Goal: Task Accomplishment & Management: Manage account settings

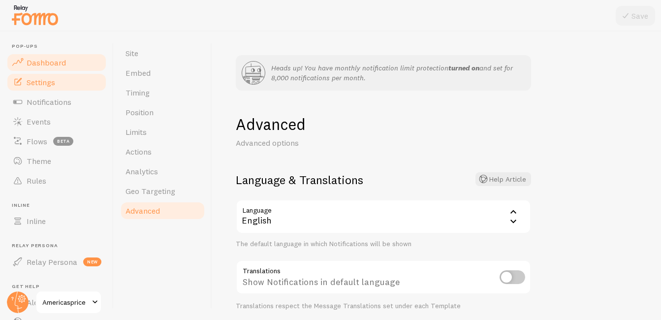
click at [59, 60] on span "Dashboard" at bounding box center [46, 63] width 39 height 10
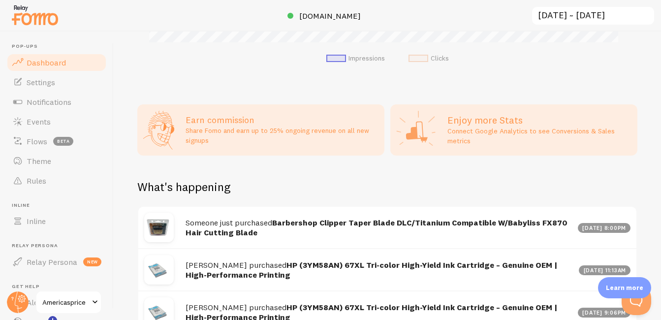
scroll to position [364, 0]
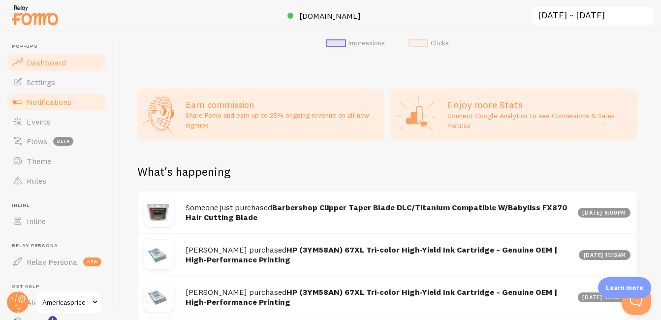
click at [60, 101] on span "Notifications" at bounding box center [49, 102] width 45 height 10
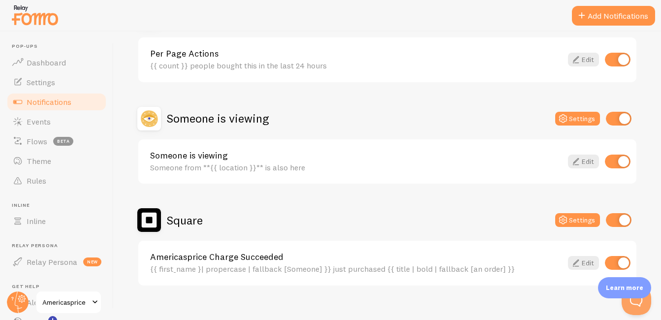
scroll to position [525, 0]
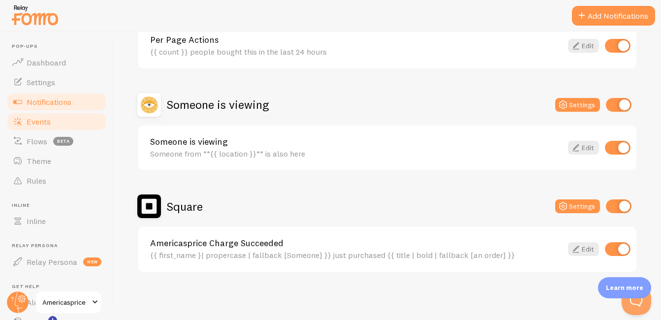
click at [54, 126] on link "Events" at bounding box center [56, 122] width 101 height 20
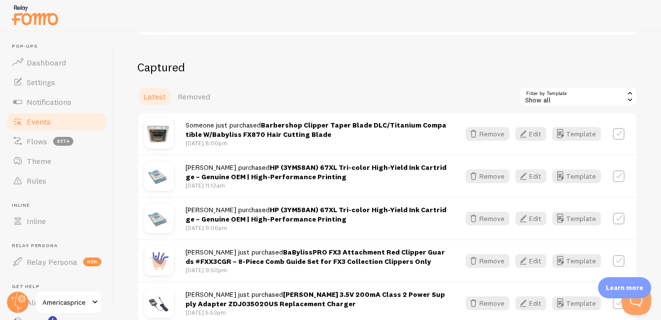
scroll to position [226, 0]
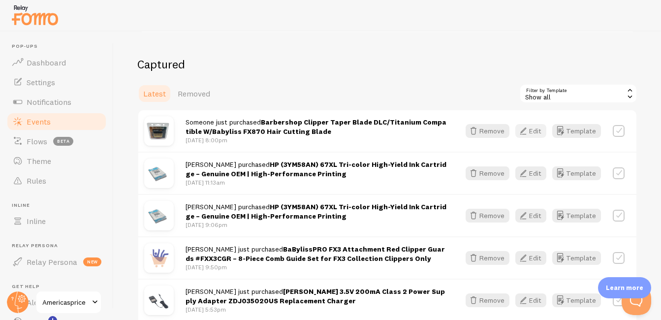
click at [478, 132] on icon "button" at bounding box center [523, 131] width 12 height 12
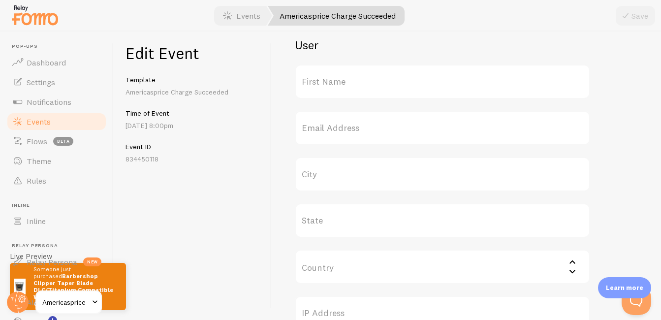
scroll to position [341, 0]
click at [352, 78] on label "First Name" at bounding box center [442, 78] width 295 height 34
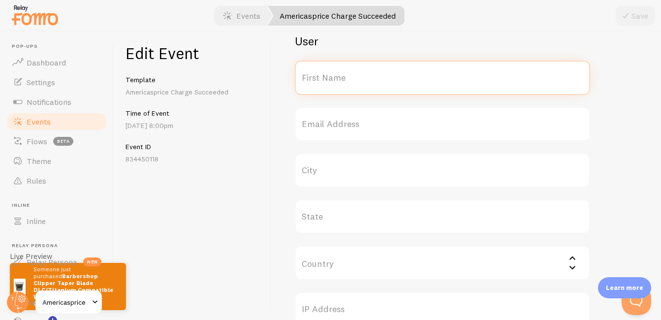
click at [352, 78] on input "First Name" at bounding box center [442, 78] width 295 height 34
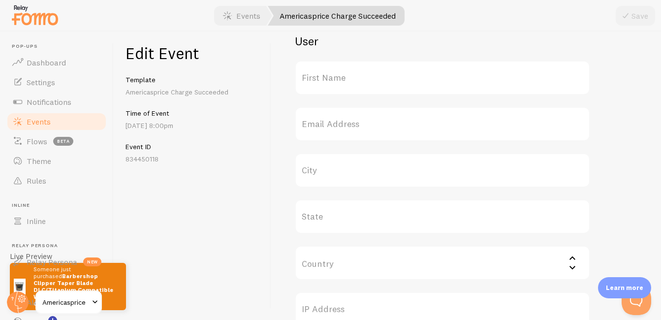
click at [331, 85] on label "First Name" at bounding box center [442, 78] width 295 height 34
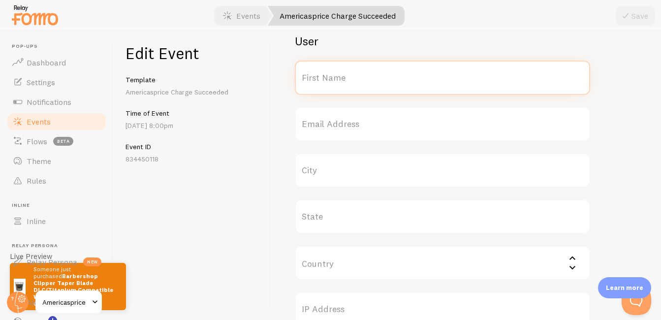
click at [331, 85] on input "First Name" at bounding box center [442, 78] width 295 height 34
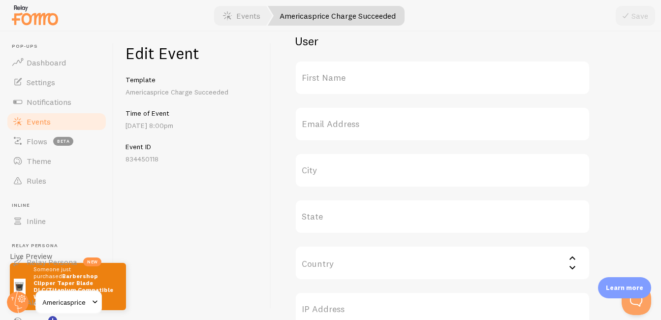
click at [343, 74] on label "First Name" at bounding box center [442, 78] width 295 height 34
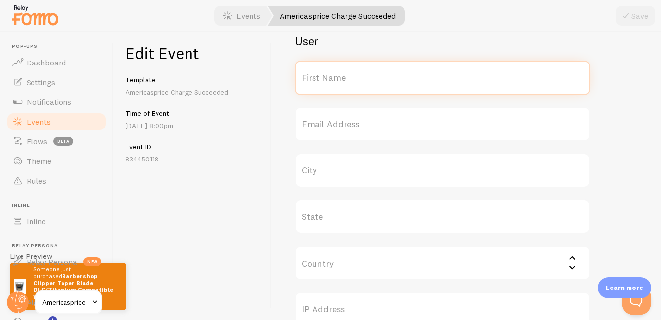
click at [343, 74] on input "First Name" at bounding box center [442, 78] width 295 height 34
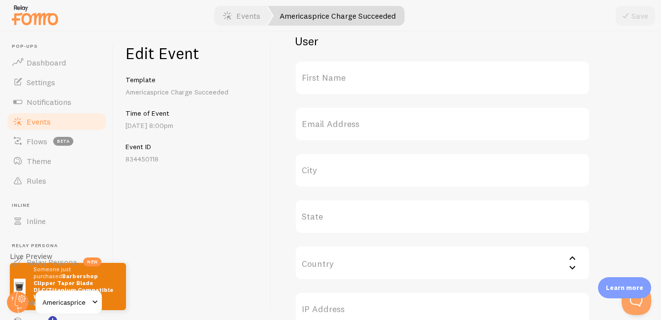
drag, startPoint x: 338, startPoint y: 81, endPoint x: 315, endPoint y: 92, distance: 25.5
click at [315, 92] on label "First Name" at bounding box center [442, 78] width 295 height 34
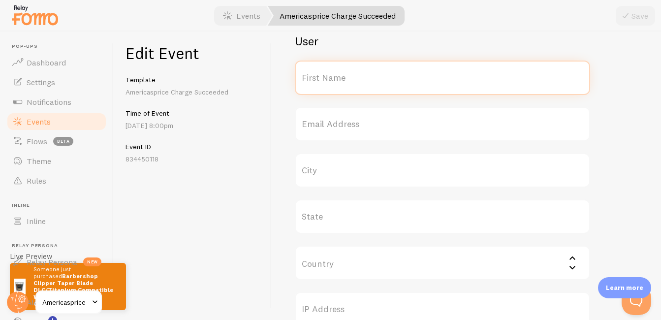
click at [315, 92] on input "First Name" at bounding box center [442, 78] width 295 height 34
type input "[PERSON_NAME]"
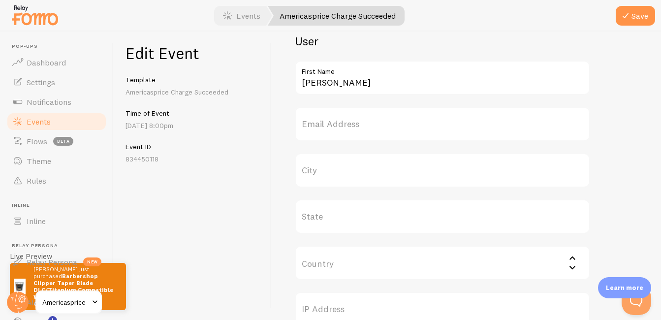
click at [405, 98] on div "Meta Barbershop Clipper Taper Blade DLC/Titanium Compatible W/Babyliss FX870 Ha…" at bounding box center [442, 20] width 295 height 612
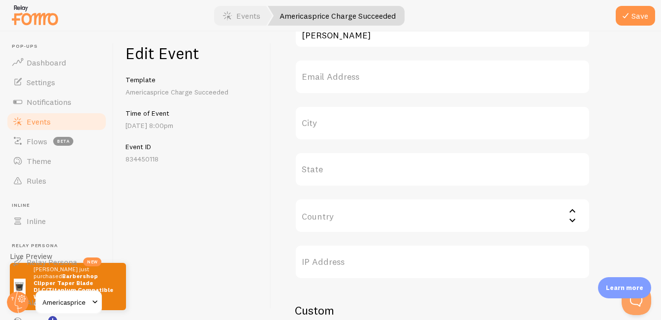
click at [331, 116] on label "City" at bounding box center [442, 123] width 295 height 34
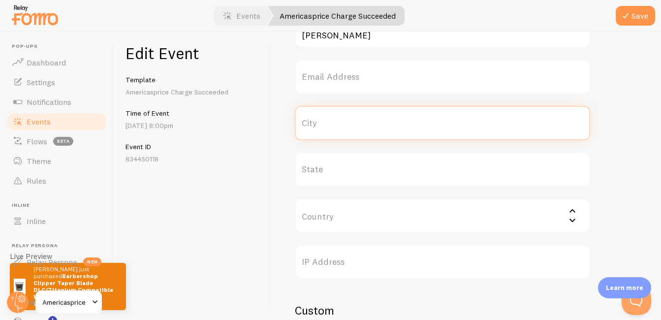
click at [331, 116] on input "City" at bounding box center [442, 123] width 295 height 34
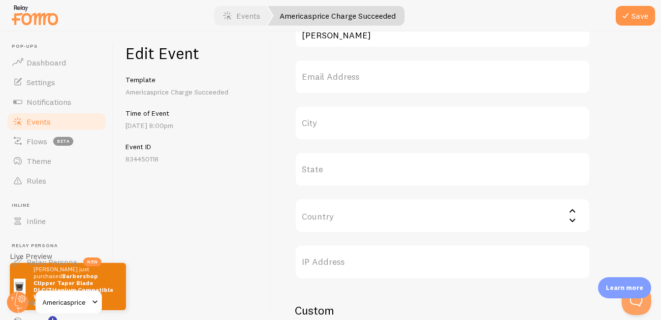
click at [330, 122] on label "City" at bounding box center [442, 123] width 295 height 34
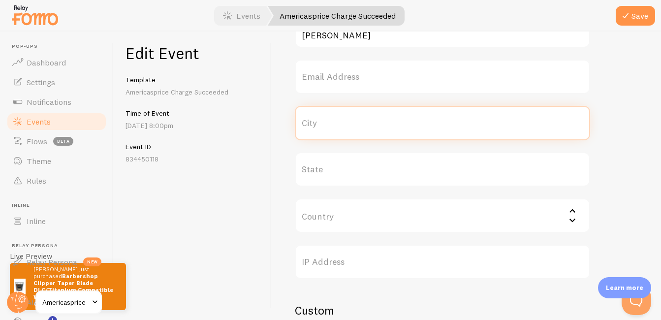
click at [330, 122] on input "City" at bounding box center [442, 123] width 295 height 34
type input "San Antonio"
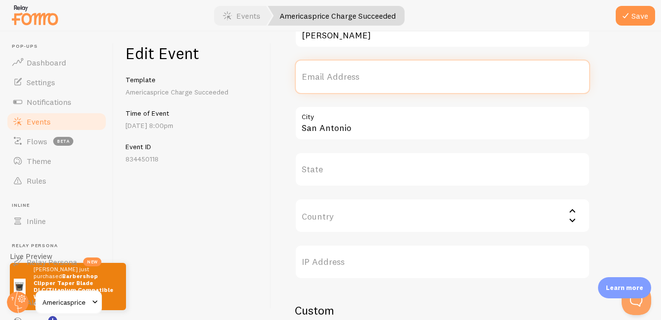
type input "[EMAIL_ADDRESS][DOMAIN_NAME]"
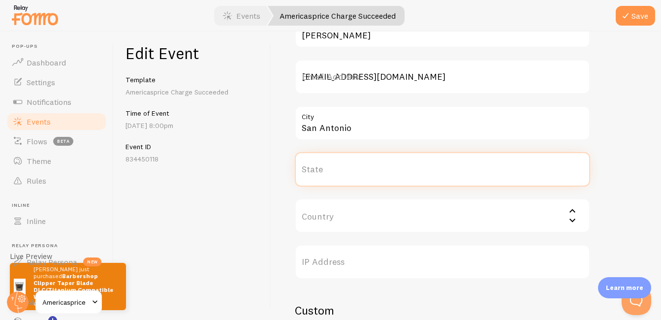
type input "[US_STATE]"
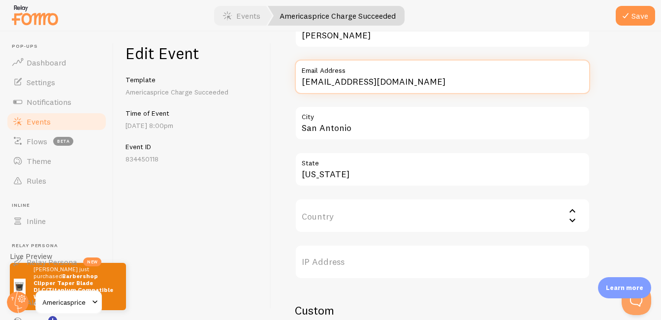
click at [431, 87] on input "[EMAIL_ADDRESS][DOMAIN_NAME]" at bounding box center [442, 77] width 295 height 34
type input "k"
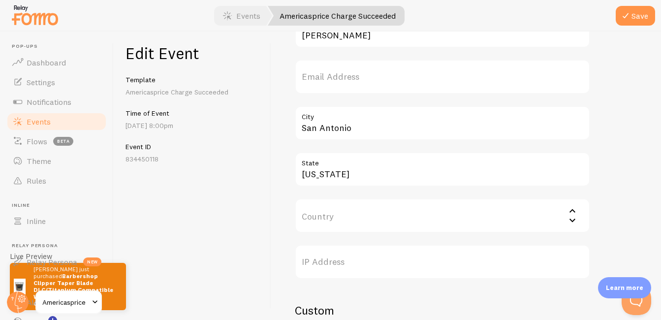
click at [478, 132] on div "Meta Barbershop Clipper Taper Blade DLC/Titanium Compatible W/Babyliss FX870 Ha…" at bounding box center [466, 175] width 343 height 1017
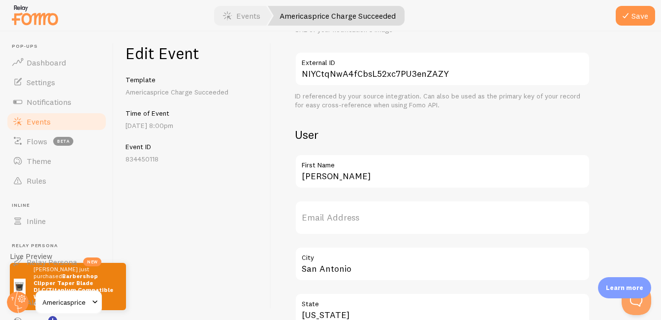
scroll to position [260, 0]
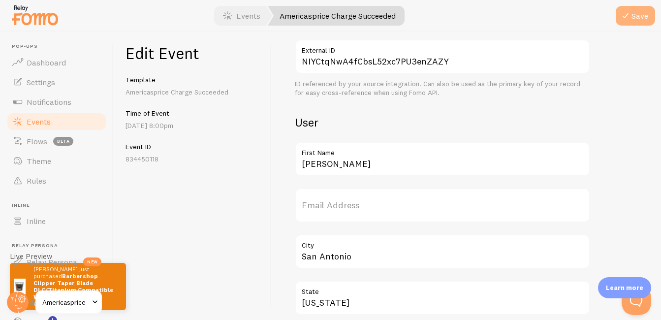
click at [478, 14] on icon "submit" at bounding box center [626, 16] width 12 height 12
